Goal: Information Seeking & Learning: Learn about a topic

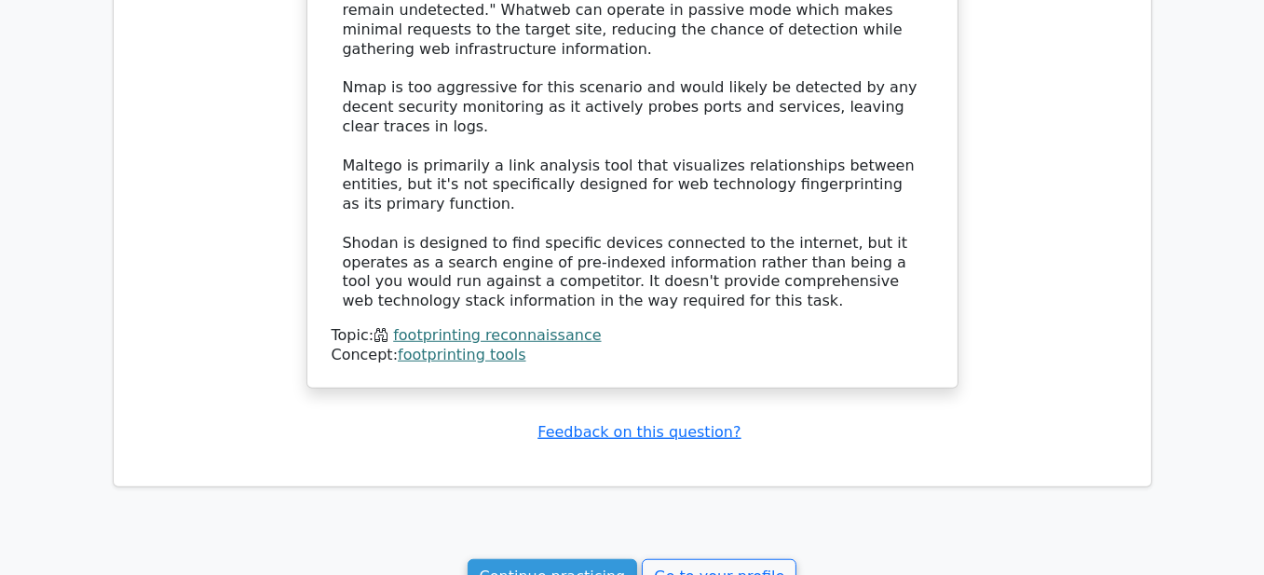
scroll to position [1956, 0]
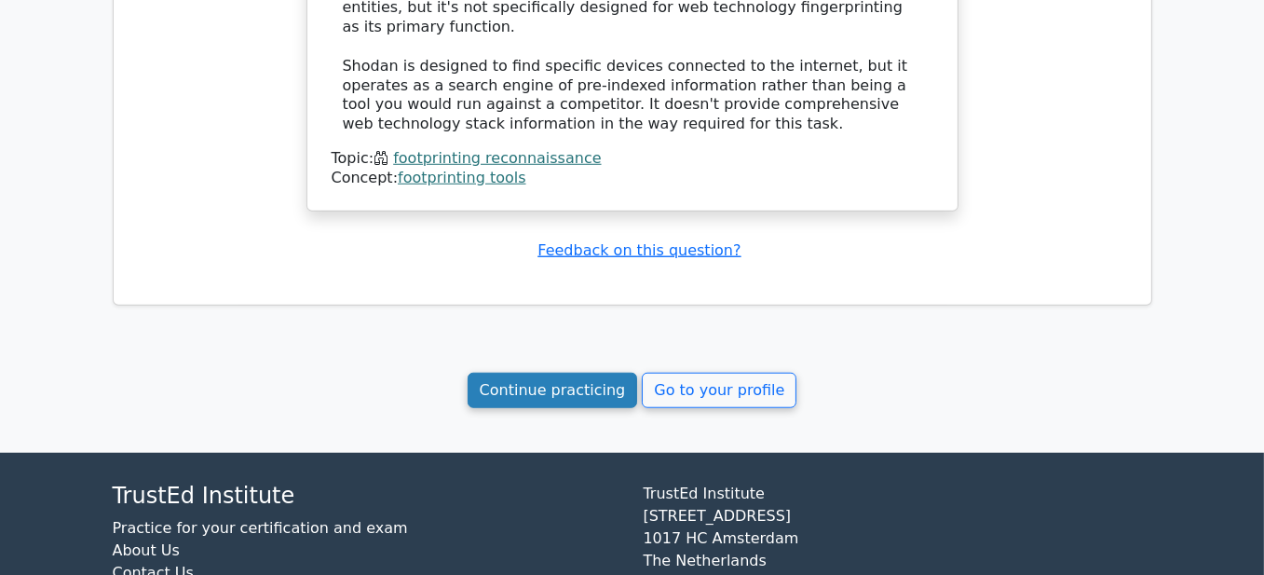
click at [577, 373] on link "Continue practicing" at bounding box center [553, 390] width 170 height 35
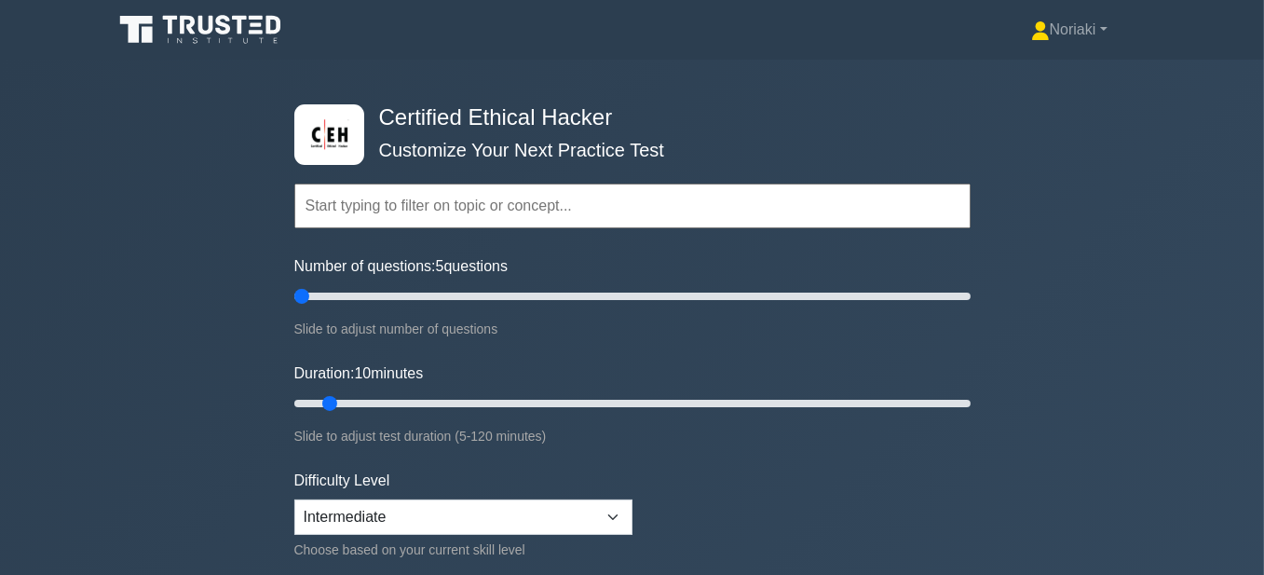
drag, startPoint x: 315, startPoint y: 292, endPoint x: 279, endPoint y: 283, distance: 36.6
type input "5"
click at [294, 285] on input "Number of questions: 5 questions" at bounding box center [632, 296] width 676 height 22
drag, startPoint x: 325, startPoint y: 399, endPoint x: 432, endPoint y: 407, distance: 107.4
type input "30"
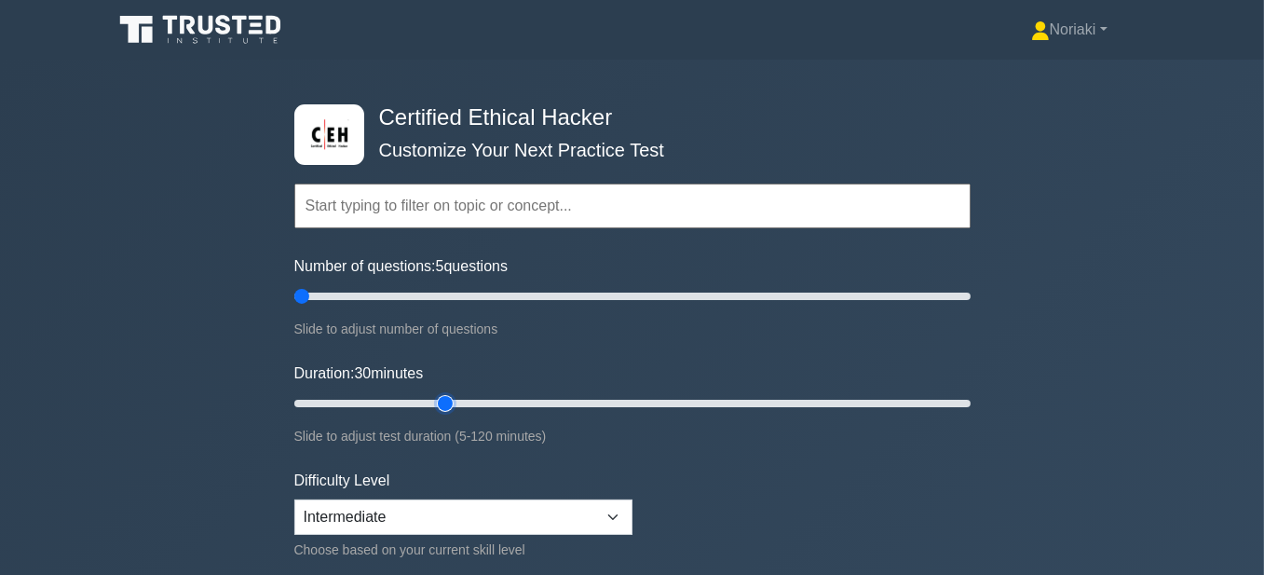
click at [432, 407] on input "Duration: 30 minutes" at bounding box center [632, 403] width 676 height 22
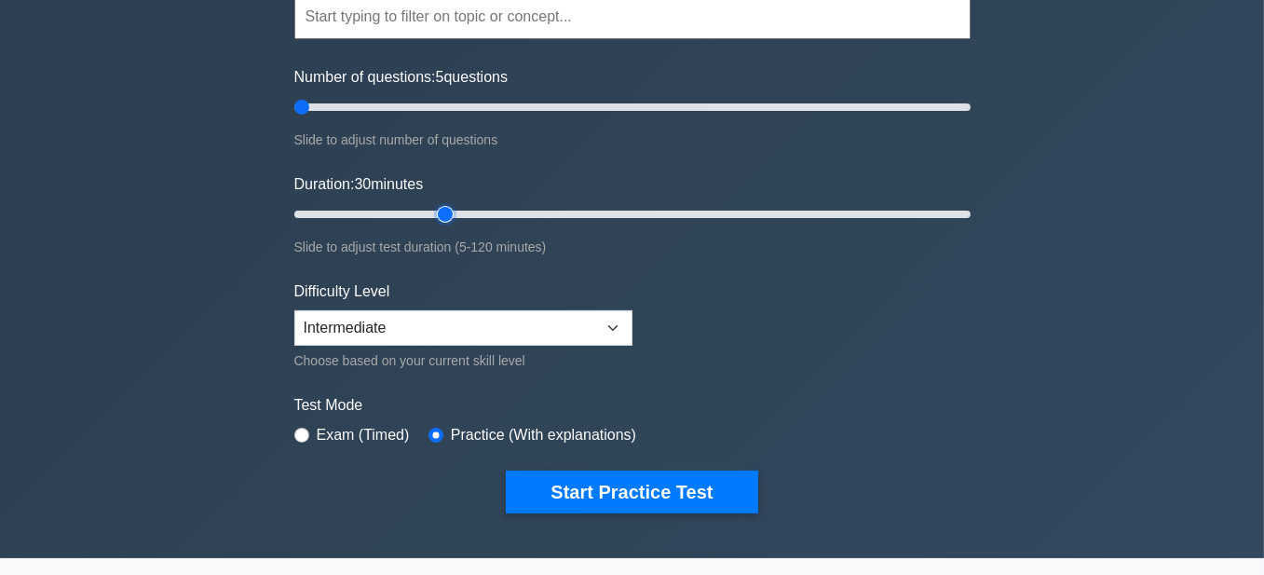
scroll to position [279, 0]
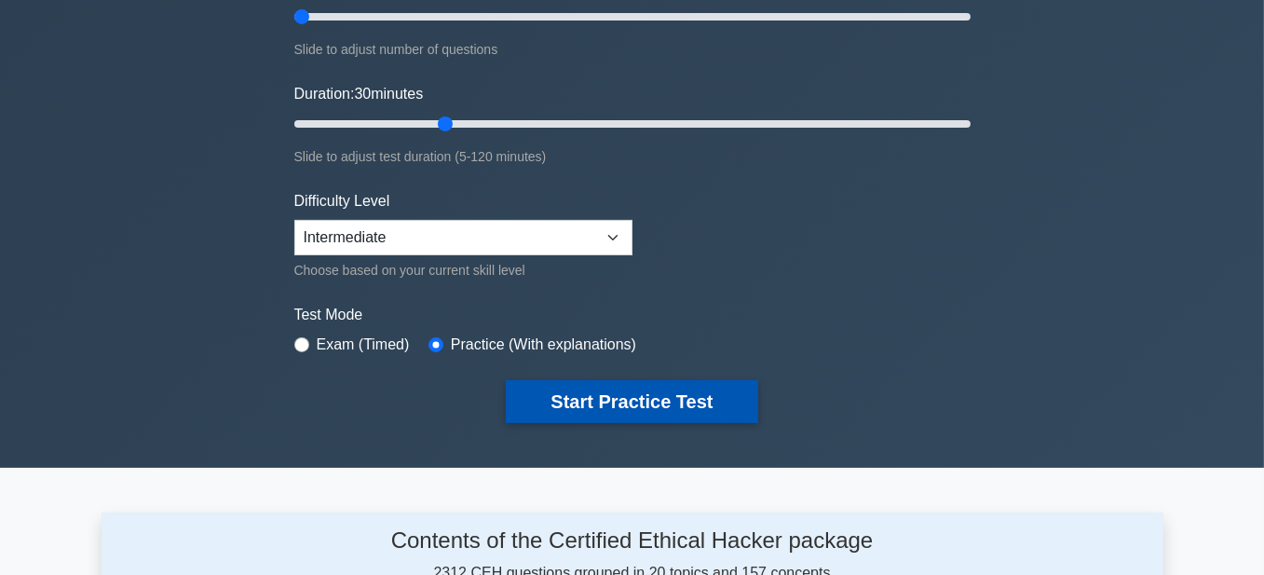
click at [597, 397] on button "Start Practice Test" at bounding box center [631, 401] width 251 height 43
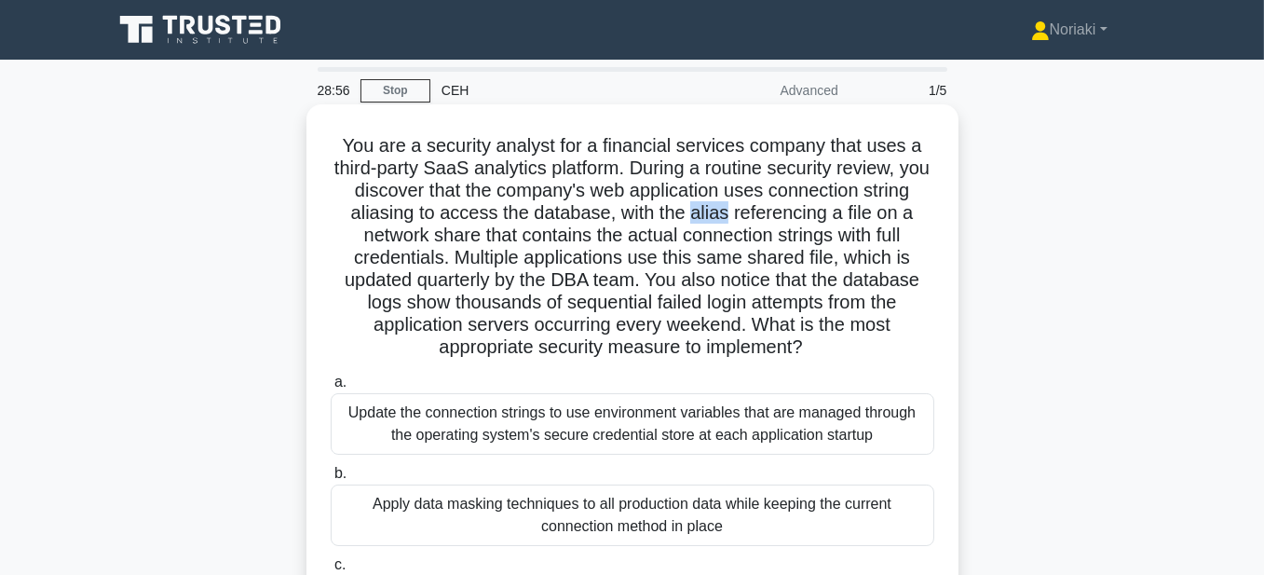
drag, startPoint x: 725, startPoint y: 222, endPoint x: 694, endPoint y: 223, distance: 30.7
click at [694, 223] on h5 "You are a security analyst for a financial services company that uses a third-p…" at bounding box center [632, 246] width 607 height 225
copy h5 "alias"
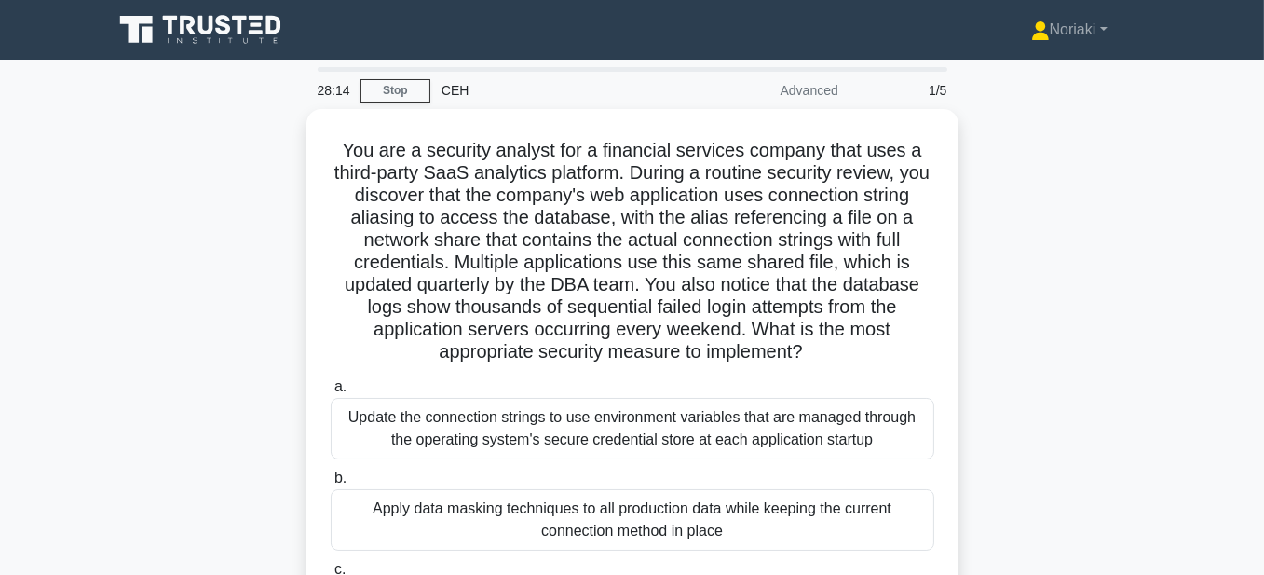
click at [1050, 215] on div "You are a security analyst for a financial services company that uses a third-p…" at bounding box center [633, 460] width 1062 height 702
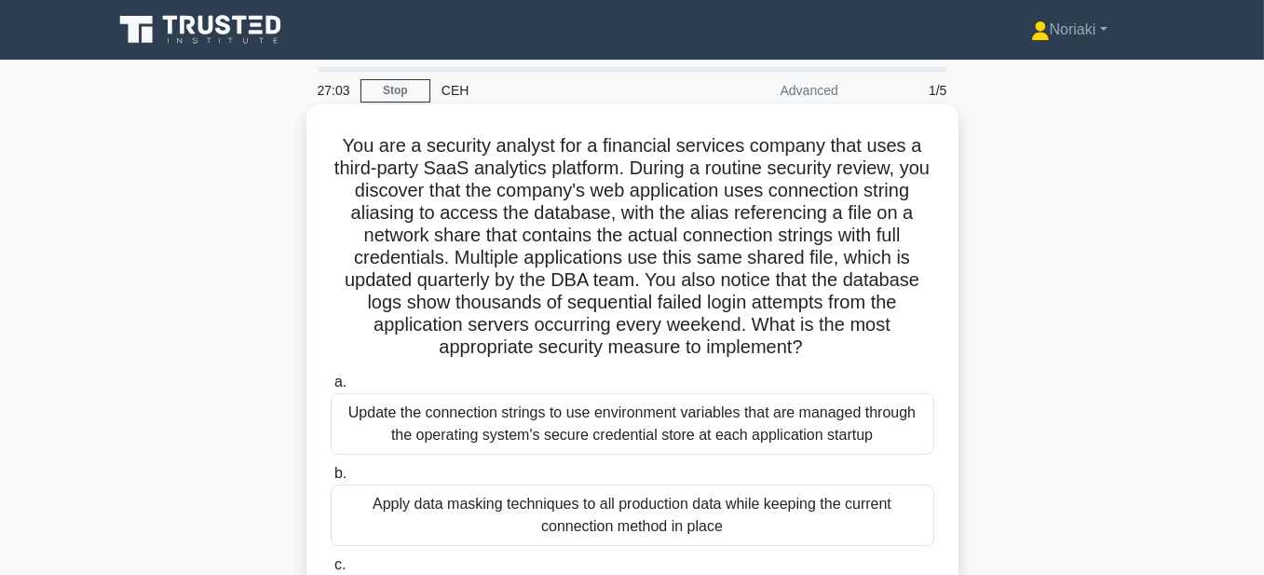
drag, startPoint x: 809, startPoint y: 346, endPoint x: 326, endPoint y: 154, distance: 520.4
click at [326, 154] on div "You are a security analyst for a financial services company that uses a third-p…" at bounding box center [632, 444] width 637 height 665
copy h5 "You are a security analyst for a financial services company that uses a third-p…"
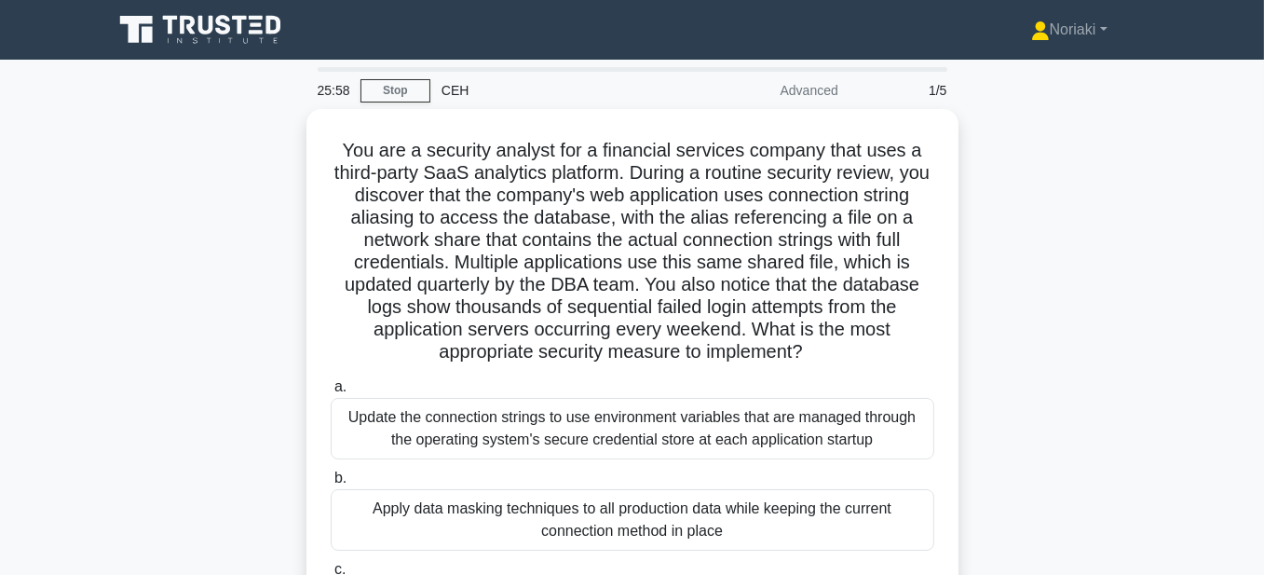
click at [1034, 269] on div "You are a security analyst for a financial services company that uses a third-p…" at bounding box center [633, 460] width 1062 height 702
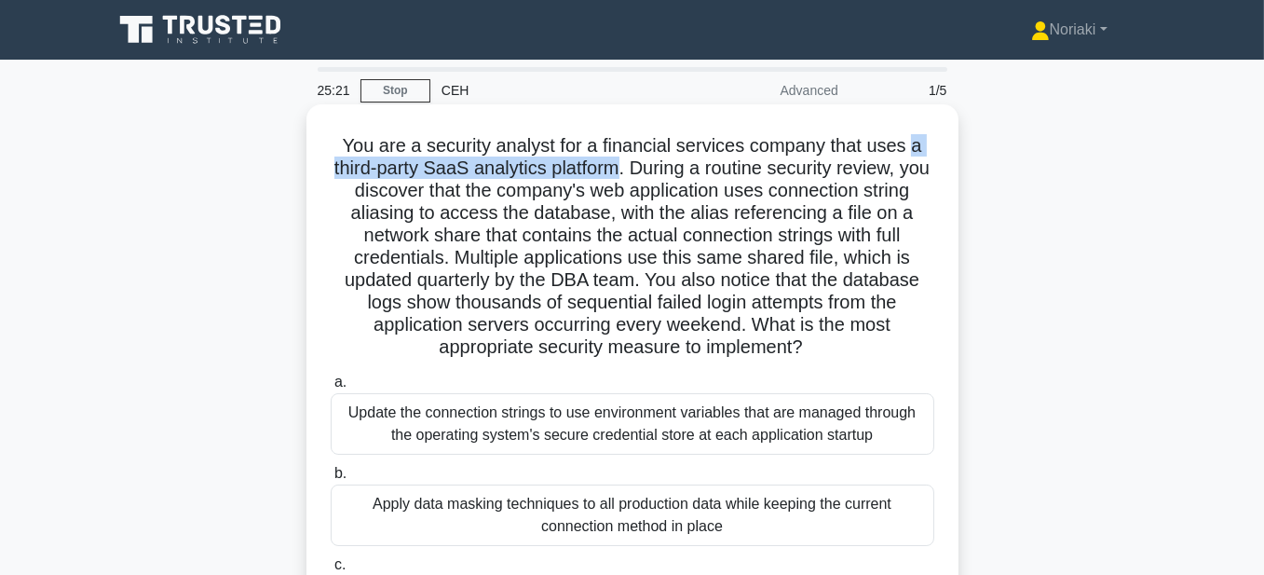
drag, startPoint x: 912, startPoint y: 146, endPoint x: 637, endPoint y: 170, distance: 275.7
click at [637, 170] on h5 "You are a security analyst for a financial services company that uses a third-p…" at bounding box center [632, 246] width 607 height 225
copy h5 "a third-party SaaS analytics platform"
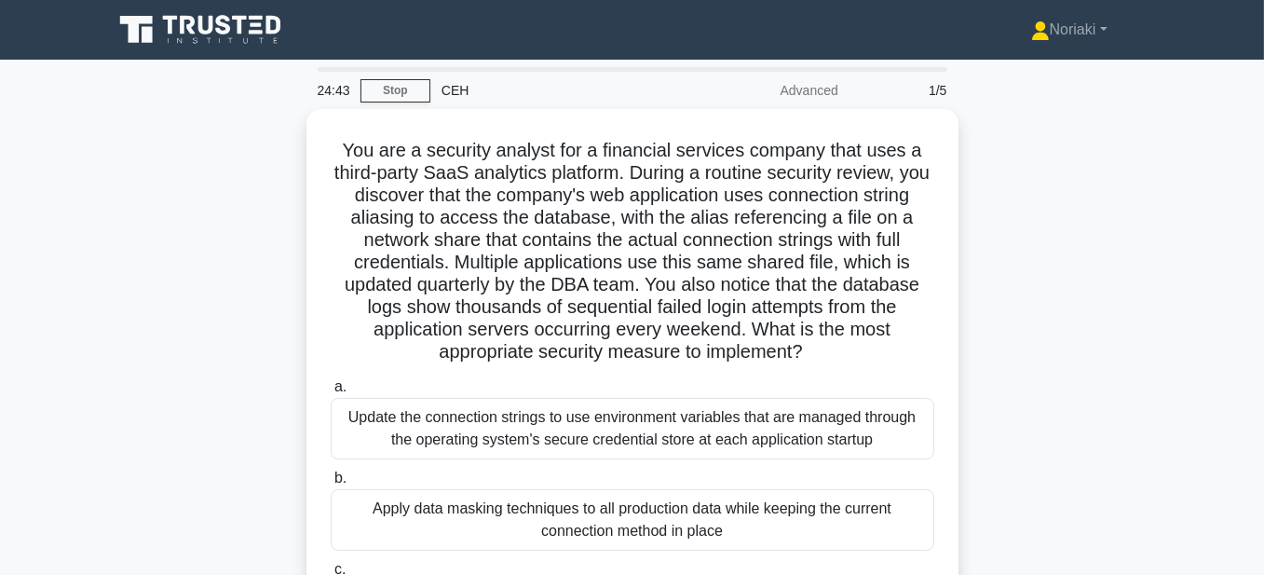
click at [1044, 244] on div "You are a security analyst for a financial services company that uses a third-p…" at bounding box center [633, 460] width 1062 height 702
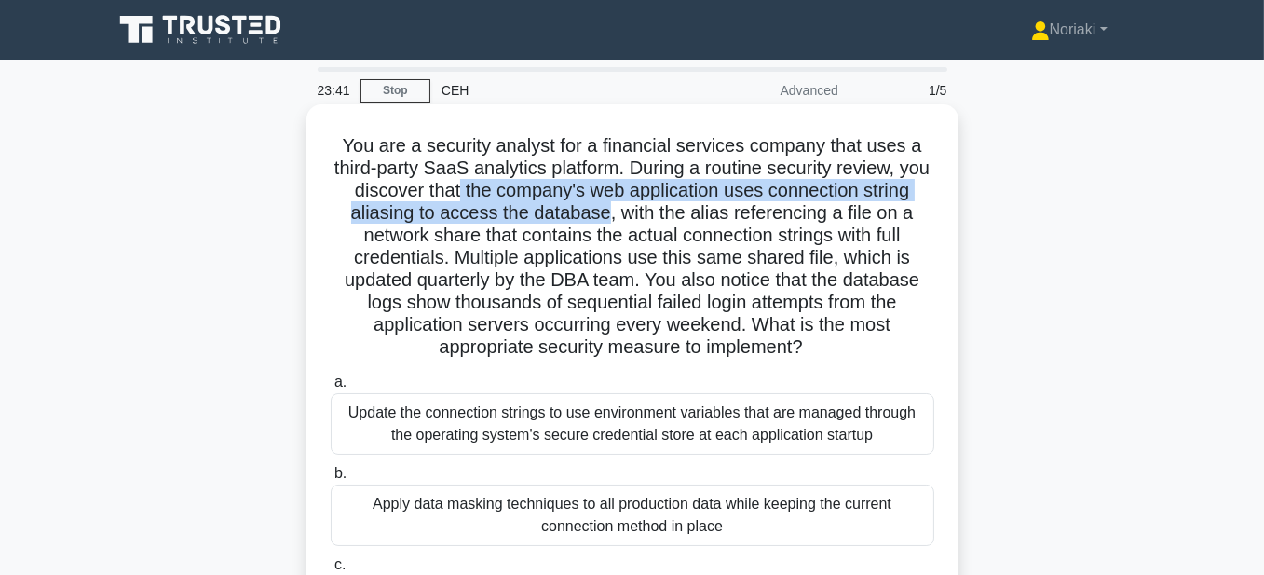
drag, startPoint x: 473, startPoint y: 198, endPoint x: 604, endPoint y: 205, distance: 130.6
click at [604, 205] on h5 "You are a security analyst for a financial services company that uses a third-p…" at bounding box center [632, 246] width 607 height 225
copy h5 "the company's web application uses connection string aliasing to access the dat…"
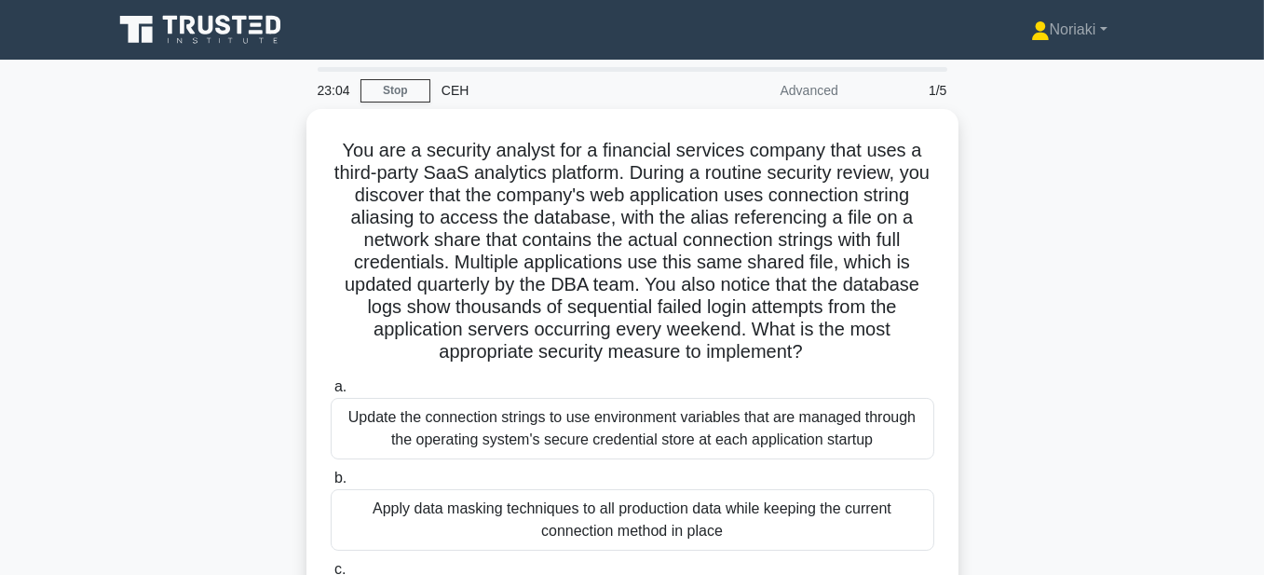
click at [1057, 286] on div "You are a security analyst for a financial services company that uses a third-p…" at bounding box center [633, 460] width 1062 height 702
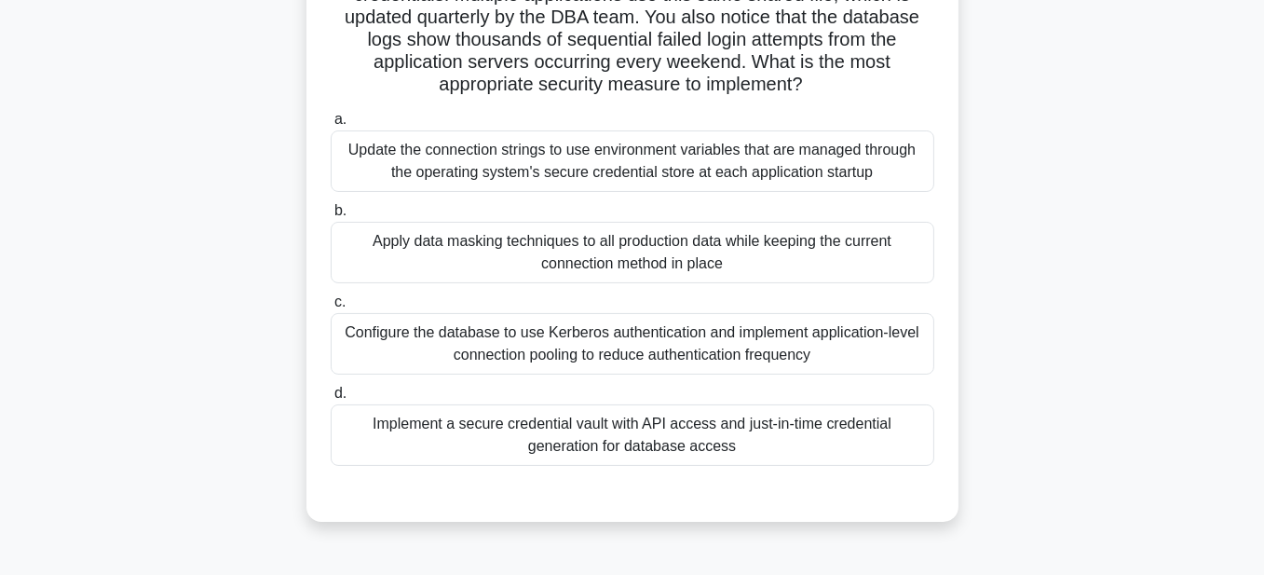
scroll to position [279, 0]
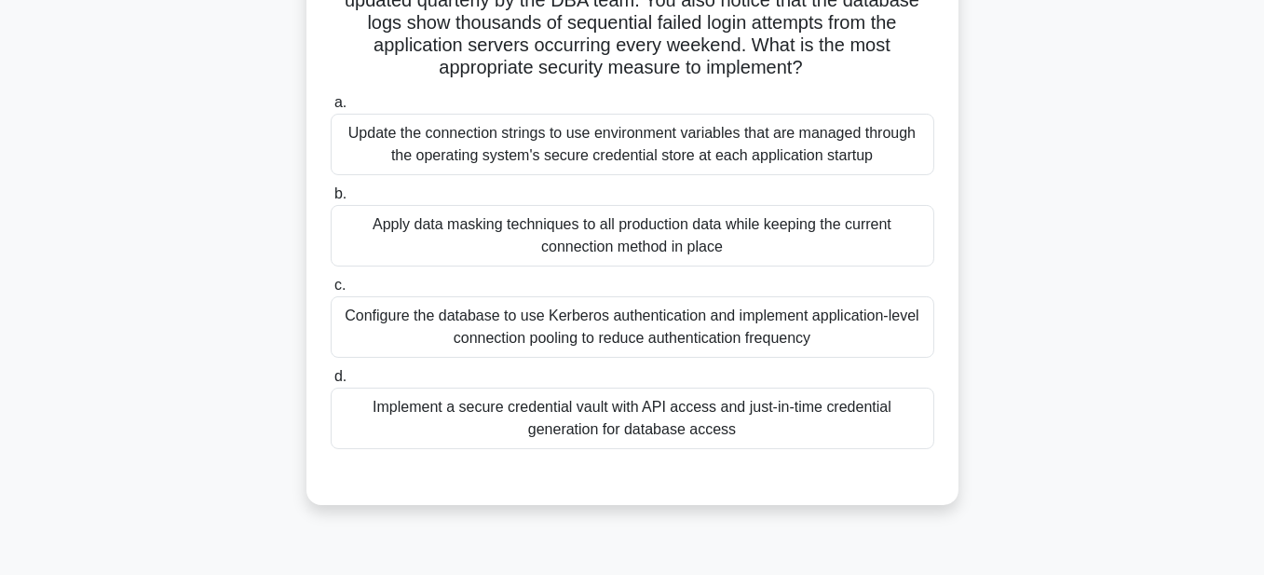
click at [654, 425] on div "Implement a secure credential vault with API access and just-in-time credential…" at bounding box center [633, 417] width 604 height 61
click at [331, 383] on input "d. Implement a secure credential vault with API access and just-in-time credent…" at bounding box center [331, 377] width 0 height 12
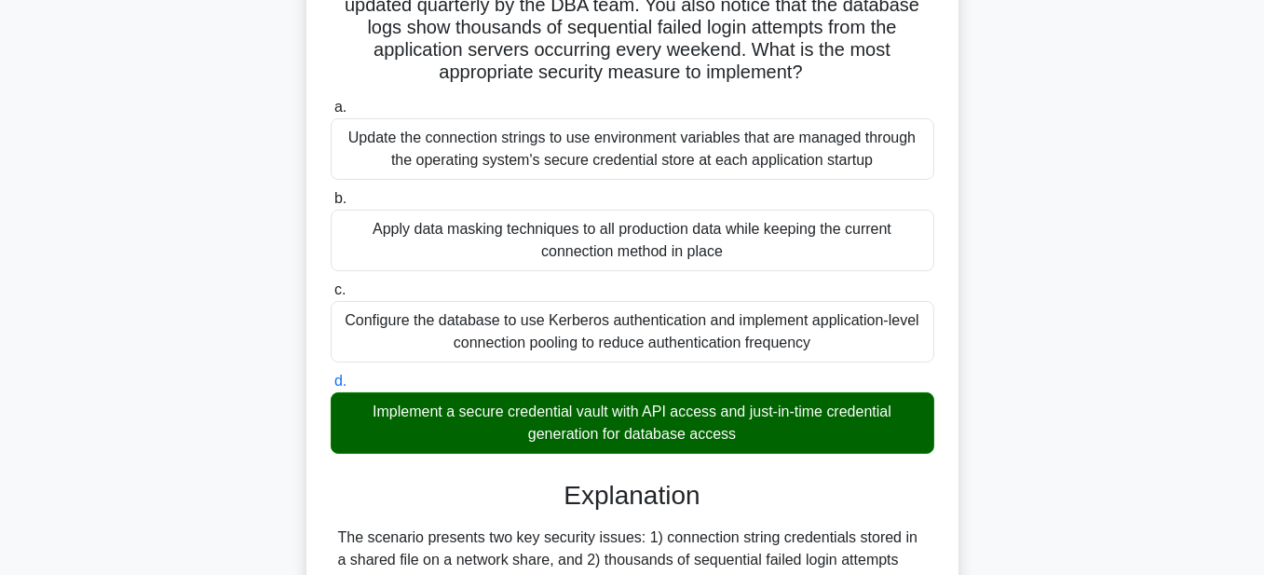
scroll to position [373, 0]
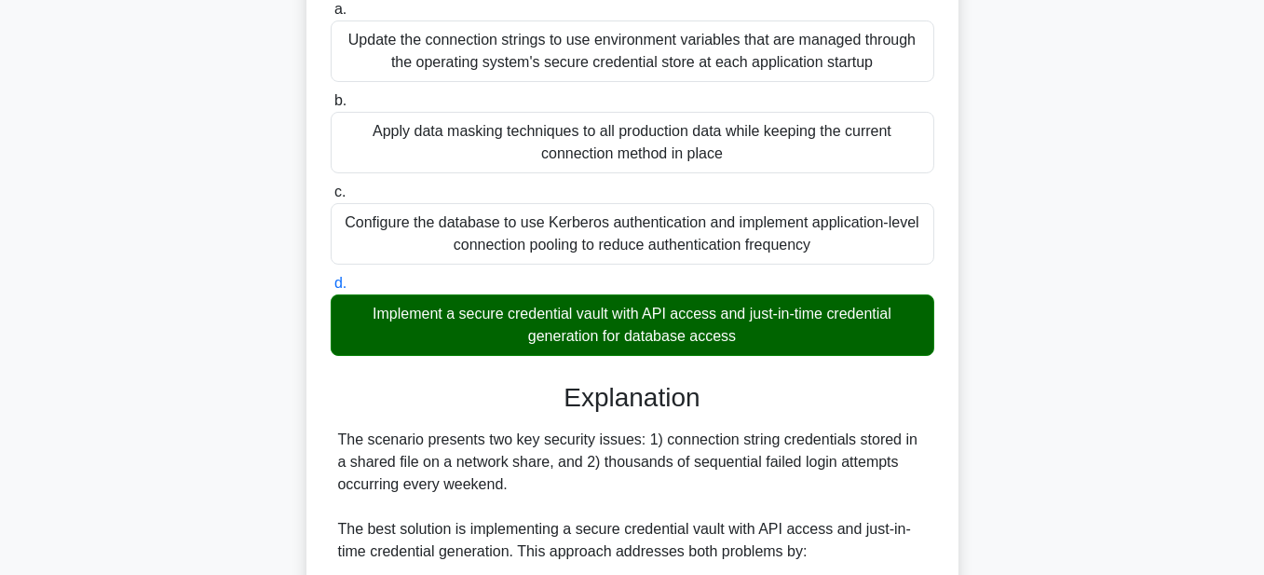
drag, startPoint x: 745, startPoint y: 338, endPoint x: 369, endPoint y: 317, distance: 376.9
click at [369, 317] on div "Implement a secure credential vault with API access and just-in-time credential…" at bounding box center [633, 324] width 604 height 61
copy div "mplement a secure credential vault with API access and just-in-time credential …"
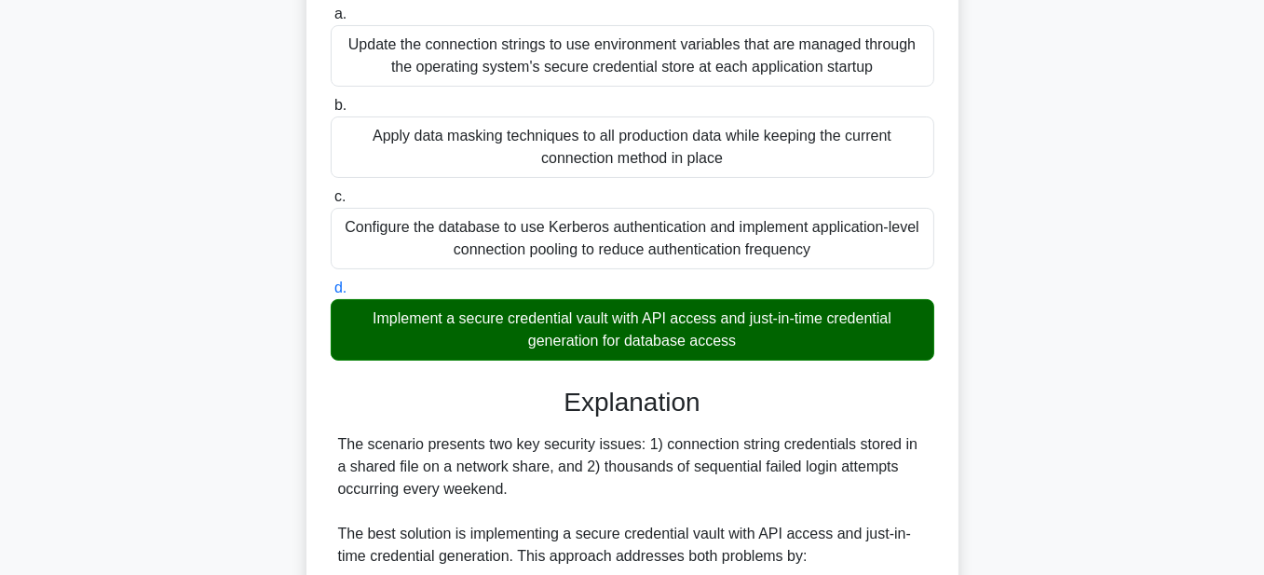
click at [1047, 319] on div "You are a security analyst for a financial services company that uses a third-p…" at bounding box center [633, 486] width 1062 height 1500
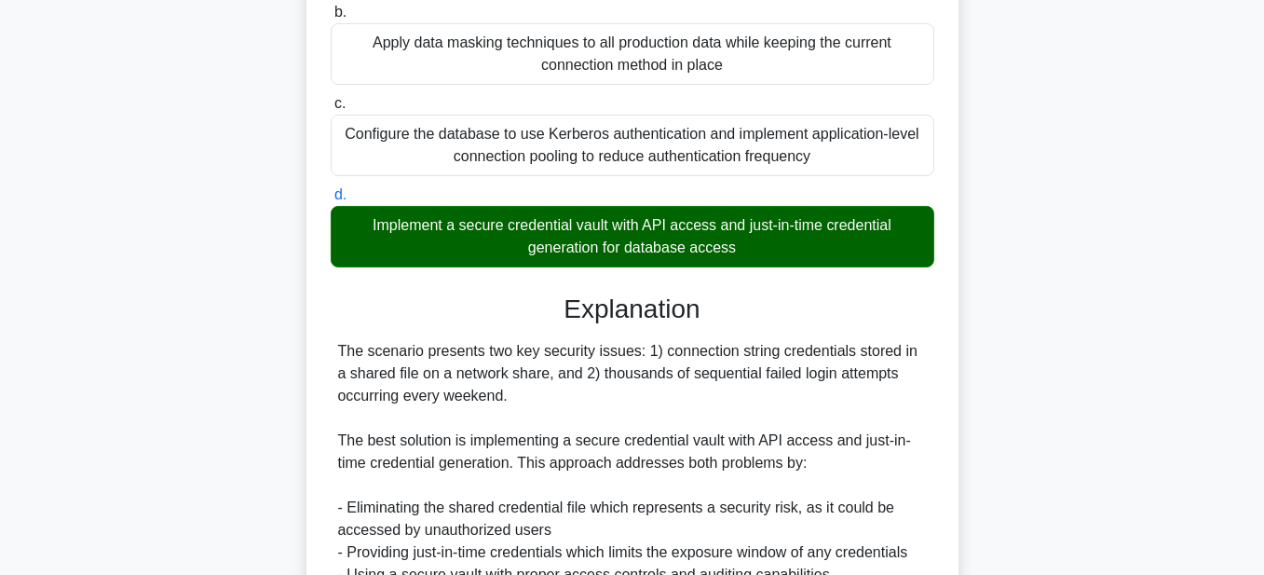
scroll to position [559, 0]
